Goal: Check status: Verify the current state of an ongoing process or item

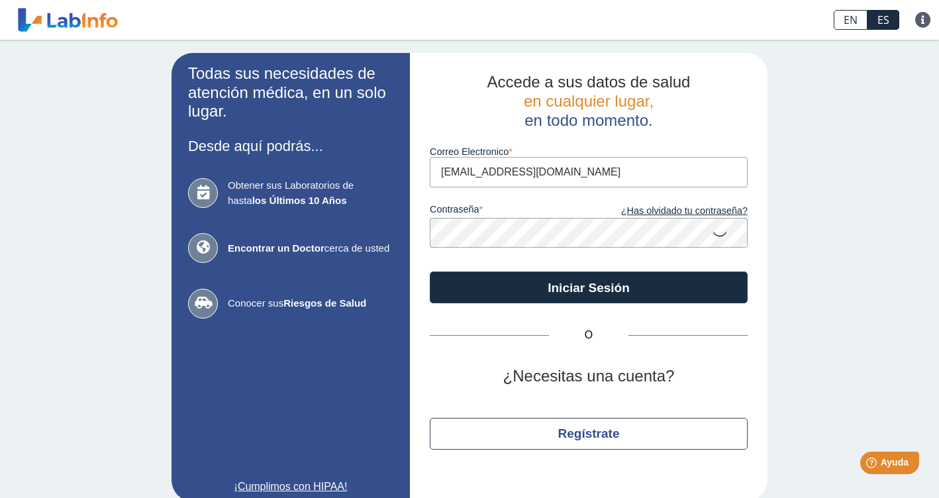
type input "[EMAIL_ADDRESS][DOMAIN_NAME]"
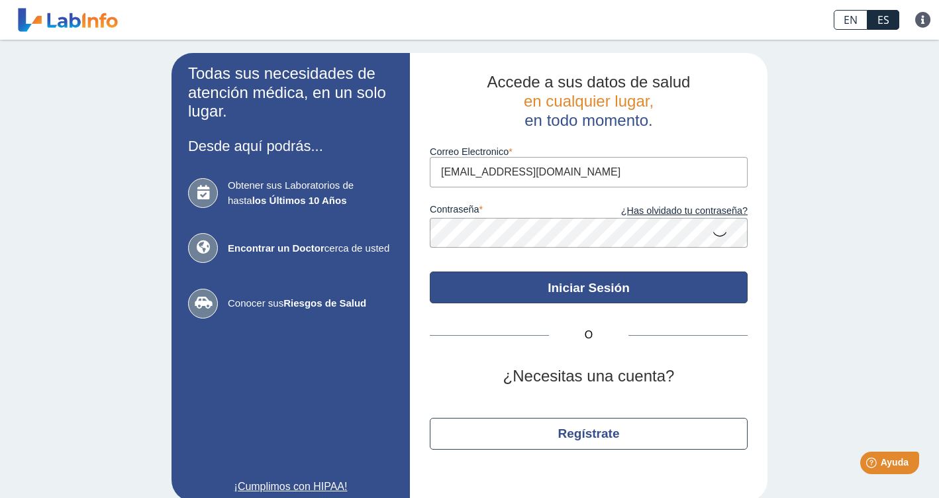
click at [590, 281] on button "Iniciar Sesión" at bounding box center [589, 288] width 318 height 32
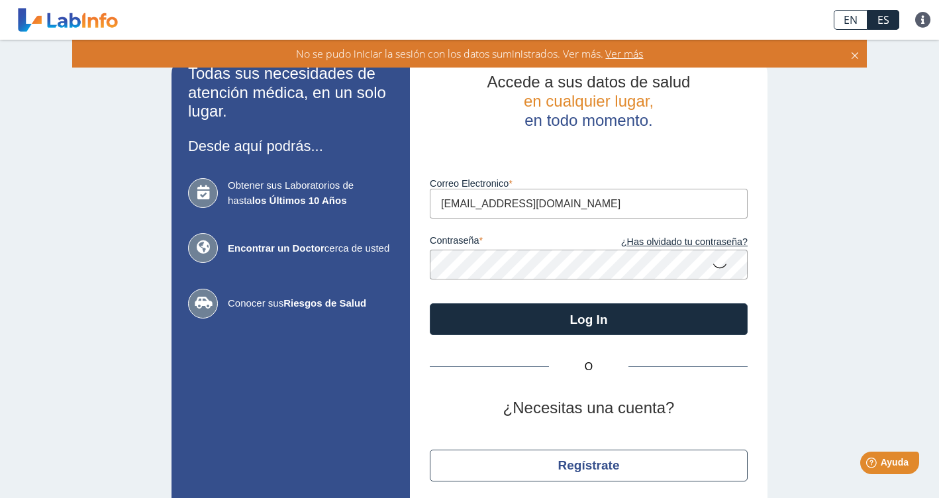
click at [721, 263] on icon at bounding box center [720, 265] width 16 height 26
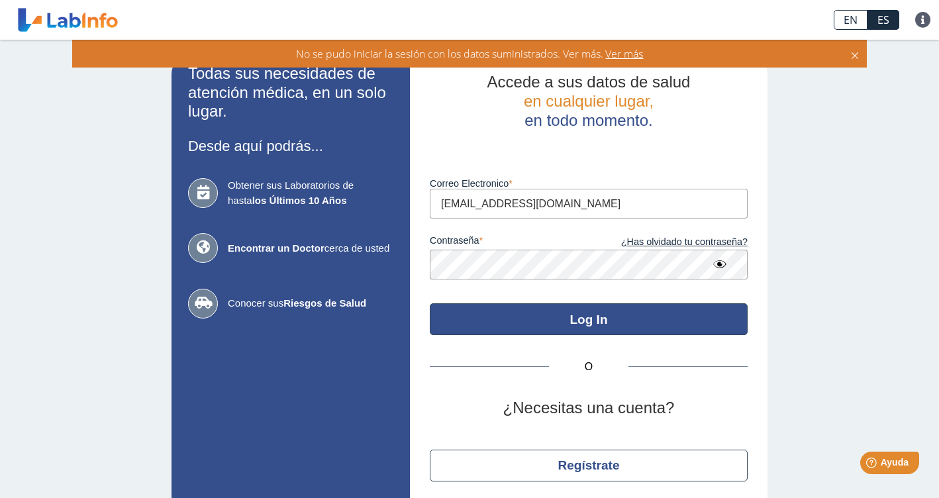
click at [576, 309] on button "Log In" at bounding box center [589, 319] width 318 height 32
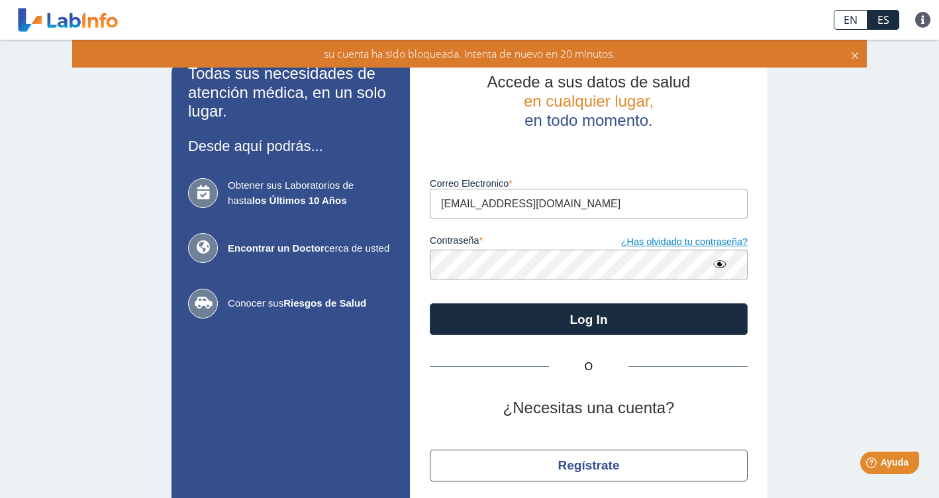
click at [656, 238] on link "¿Has olvidado tu contraseña?" at bounding box center [668, 242] width 159 height 15
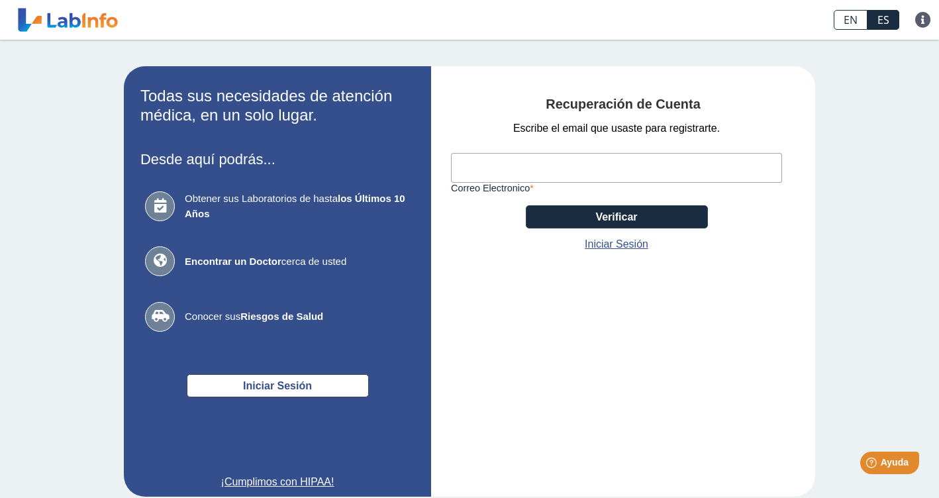
click at [503, 166] on input "Correo Electronico" at bounding box center [616, 168] width 331 height 30
type input "[EMAIL_ADDRESS][DOMAIN_NAME]"
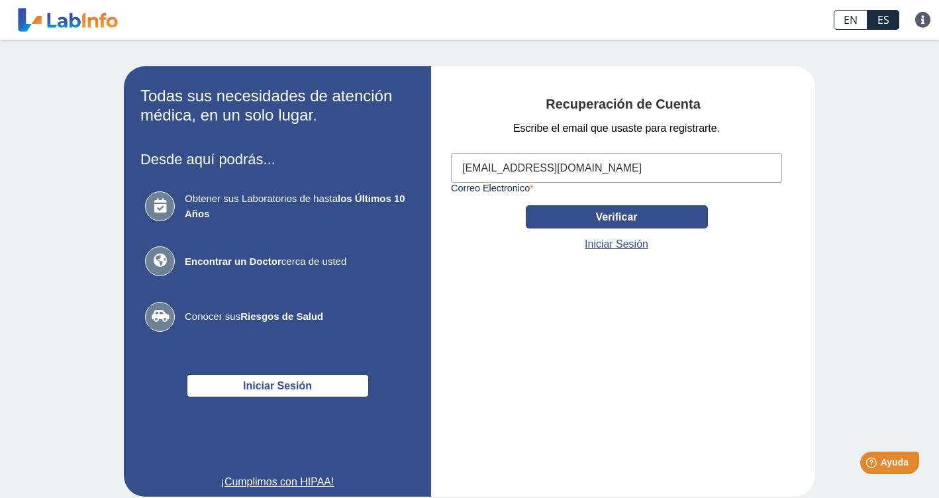
click at [604, 211] on button "Verificar" at bounding box center [617, 216] width 182 height 23
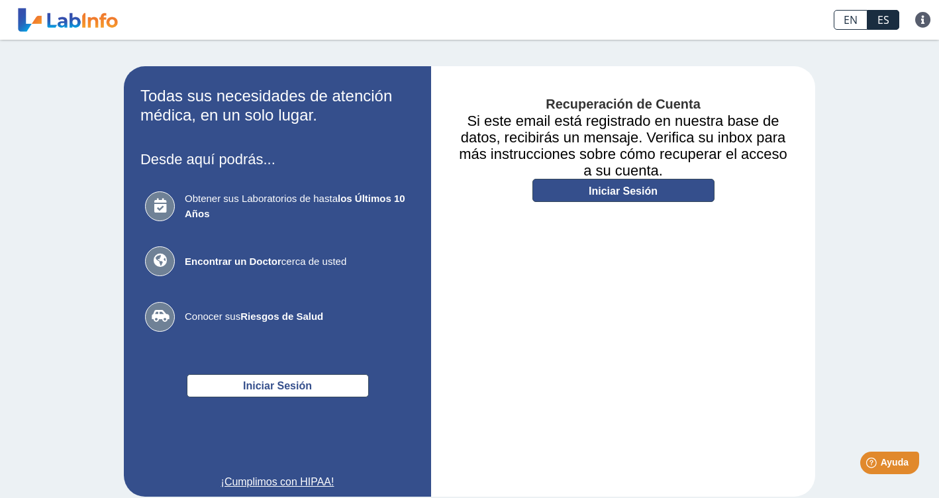
click at [613, 187] on link "Iniciar Sesión" at bounding box center [624, 190] width 182 height 23
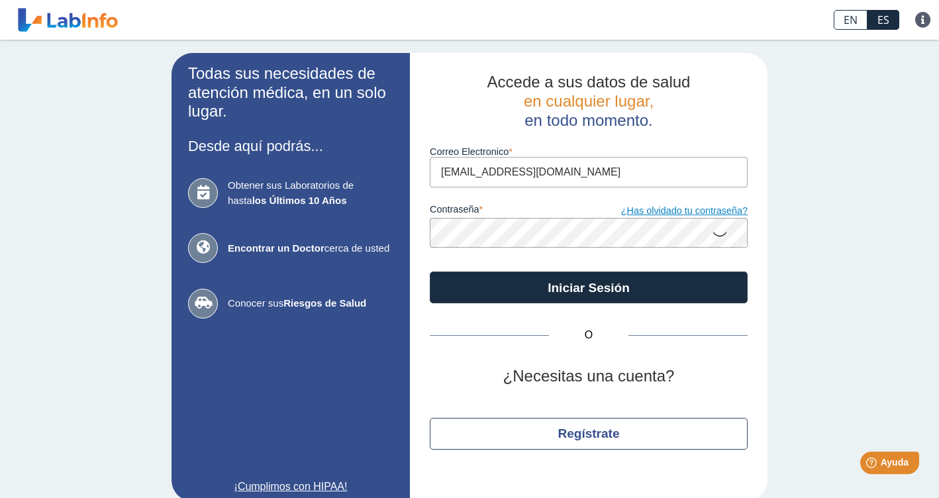
type input "[EMAIL_ADDRESS][DOMAIN_NAME]"
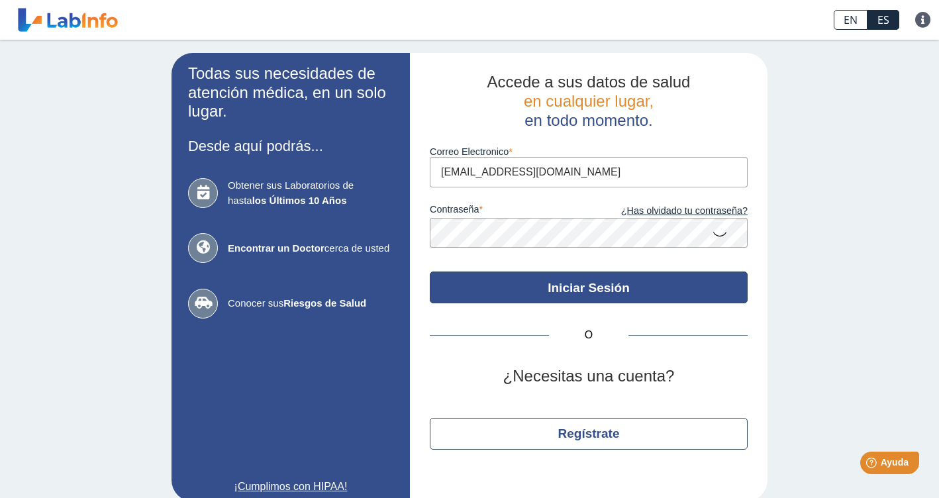
click at [580, 279] on button "Iniciar Sesión" at bounding box center [589, 288] width 318 height 32
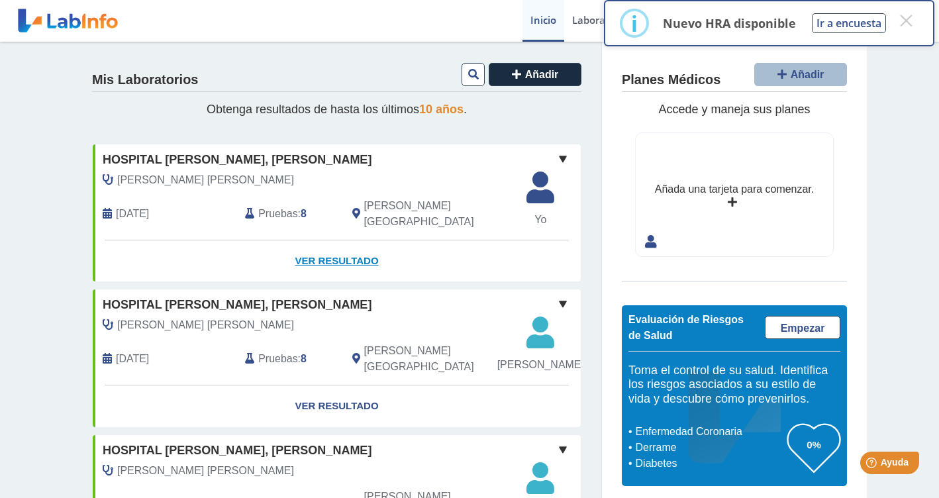
click at [335, 240] on link "Ver Resultado" at bounding box center [337, 261] width 488 height 42
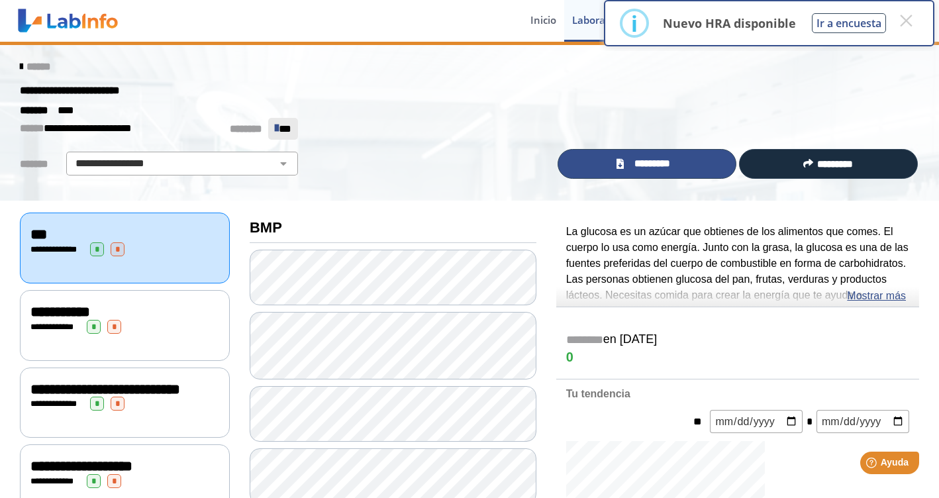
click at [633, 153] on link "*********" at bounding box center [647, 164] width 179 height 30
